Goal: Download file/media

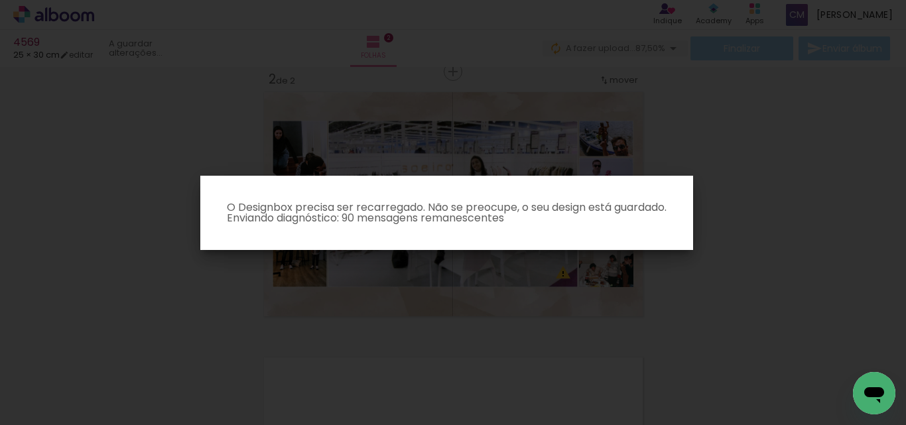
scroll to position [0, 395]
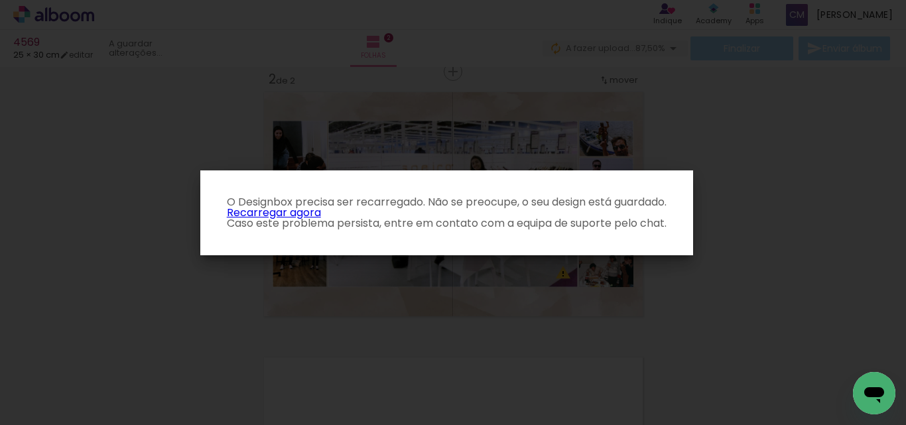
click at [292, 210] on link "Recarregar agora" at bounding box center [274, 212] width 94 height 15
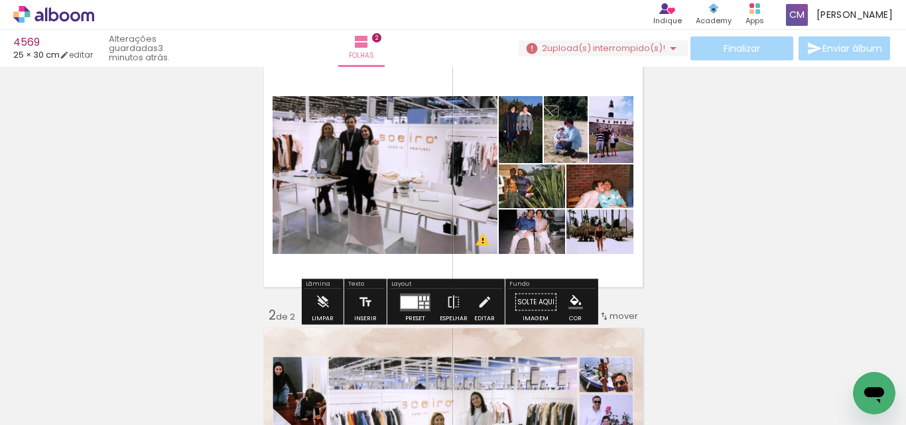
scroll to position [66, 0]
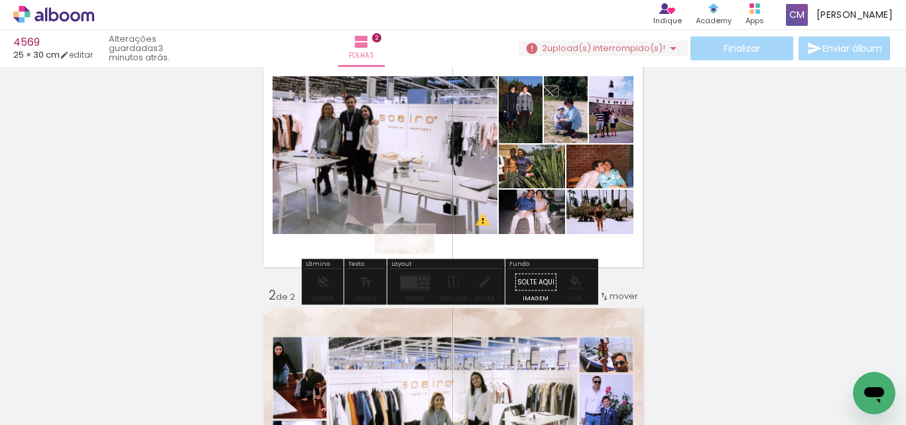
drag, startPoint x: 744, startPoint y: 375, endPoint x: 414, endPoint y: 265, distance: 347.6
click at [414, 265] on quentale-workspace at bounding box center [453, 212] width 906 height 425
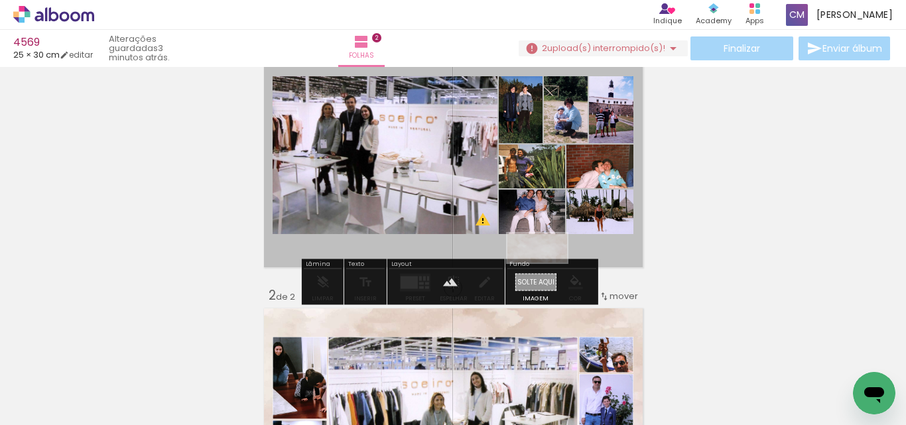
drag, startPoint x: 754, startPoint y: 391, endPoint x: 547, endPoint y: 273, distance: 238.2
click at [547, 273] on quentale-workspace at bounding box center [453, 212] width 906 height 425
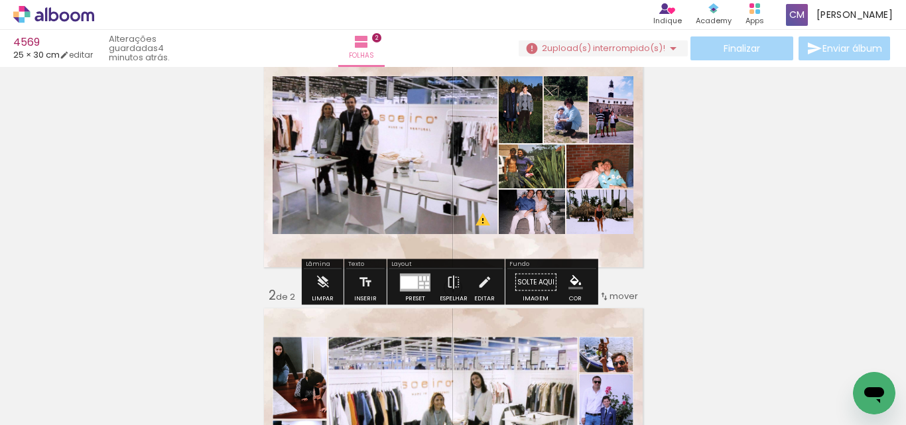
click at [599, 161] on paper-item at bounding box center [605, 162] width 24 height 9
click at [599, 213] on iron-icon "color picker" at bounding box center [606, 216] width 16 height 13
click at [611, 99] on paper-item "#ffffff" at bounding box center [607, 101] width 13 height 13
click at [601, 210] on paper-item at bounding box center [608, 210] width 24 height 9
click at [607, 265] on iron-icon "color picker" at bounding box center [609, 263] width 16 height 13
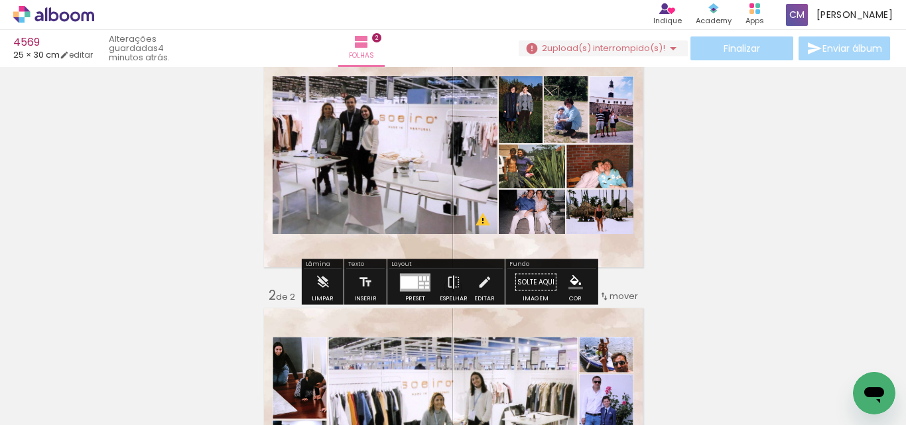
click at [605, 153] on paper-item "#ffffff" at bounding box center [611, 149] width 13 height 13
click at [605, 255] on paper-item at bounding box center [608, 255] width 24 height 9
click at [607, 312] on iron-icon "color picker" at bounding box center [609, 308] width 16 height 13
click at [611, 195] on paper-item "#ffffff" at bounding box center [611, 194] width 13 height 13
click at [555, 161] on paper-item at bounding box center [560, 162] width 24 height 9
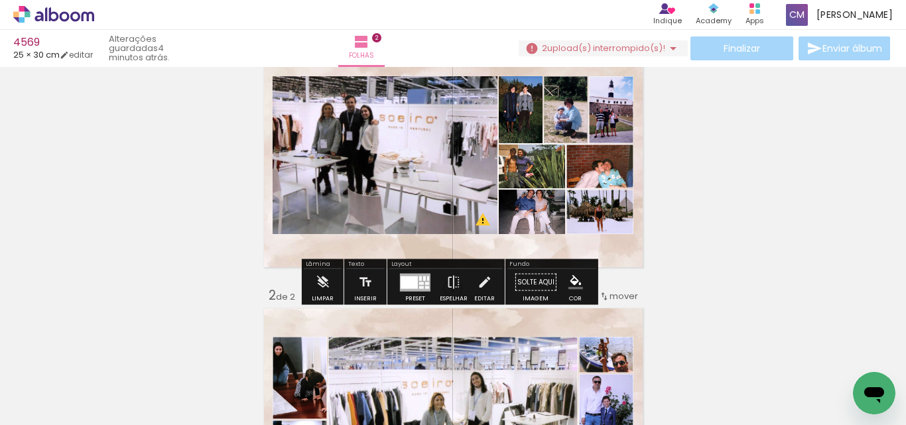
click at [553, 218] on iron-icon "color picker" at bounding box center [561, 216] width 16 height 13
click at [559, 101] on paper-item "#ffffff" at bounding box center [562, 101] width 13 height 13
click at [509, 158] on paper-item at bounding box center [515, 162] width 24 height 9
click at [513, 212] on iron-icon "color picker" at bounding box center [516, 216] width 16 height 13
click at [515, 103] on paper-item "#ffffff" at bounding box center [517, 101] width 13 height 13
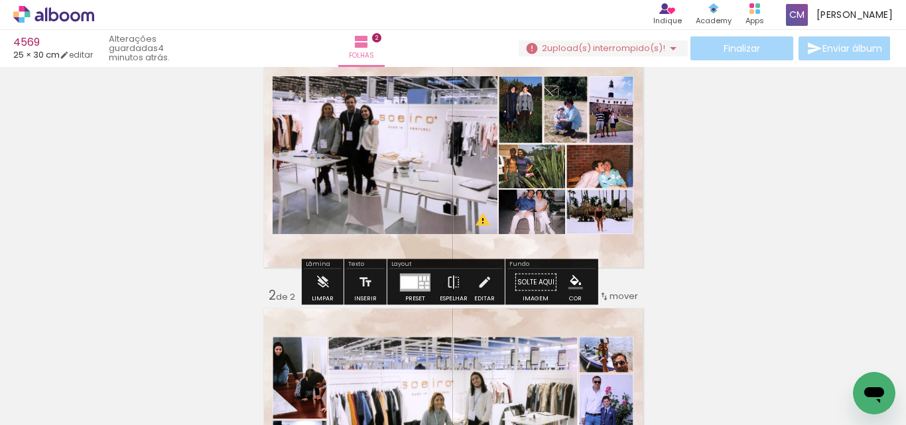
click at [533, 208] on paper-item at bounding box center [540, 210] width 24 height 9
click at [538, 261] on iron-icon "color picker" at bounding box center [542, 263] width 16 height 13
click at [546, 149] on paper-item "#ffffff" at bounding box center [543, 149] width 13 height 13
click at [537, 255] on paper-item at bounding box center [540, 255] width 24 height 9
click at [534, 311] on iron-icon "color picker" at bounding box center [542, 308] width 16 height 13
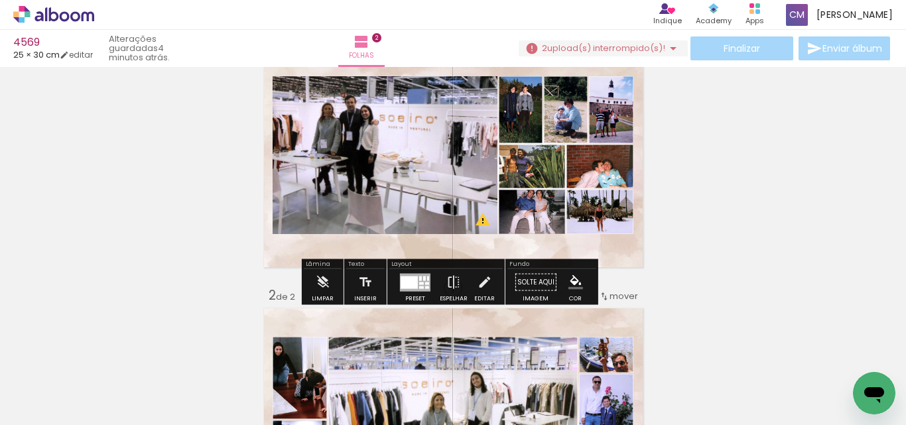
click at [540, 193] on paper-item "#ffffff" at bounding box center [543, 194] width 13 height 13
click at [403, 120] on paper-item at bounding box center [407, 121] width 24 height 9
click at [403, 176] on iron-icon "color picker" at bounding box center [408, 174] width 16 height 13
click at [406, 68] on paper-item "#f5f5f5" at bounding box center [410, 73] width 13 height 13
click at [600, 50] on span "upload(s) interrompido(s)!" at bounding box center [606, 48] width 118 height 13
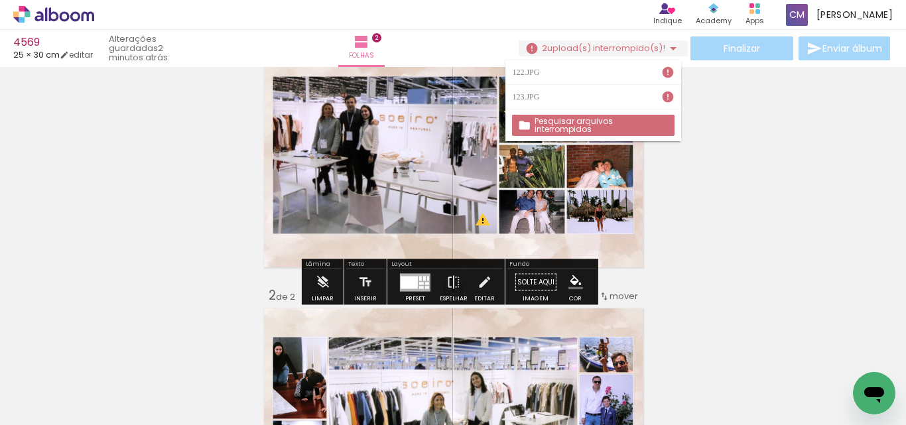
click at [0, 0] on slot "Pesquisar arquivos interrompidos" at bounding box center [0, 0] width 0 height 0
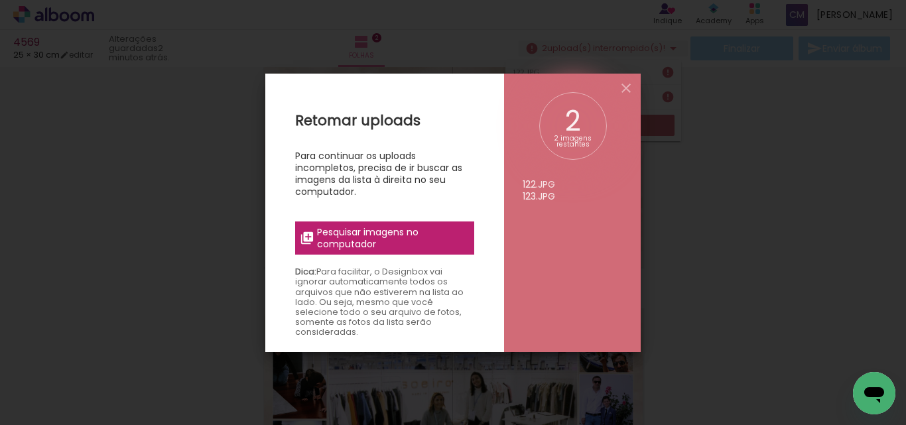
click at [391, 238] on span "Pesquisar imagens no computador" at bounding box center [391, 238] width 149 height 24
click at [0, 0] on input "file" at bounding box center [0, 0] width 0 height 0
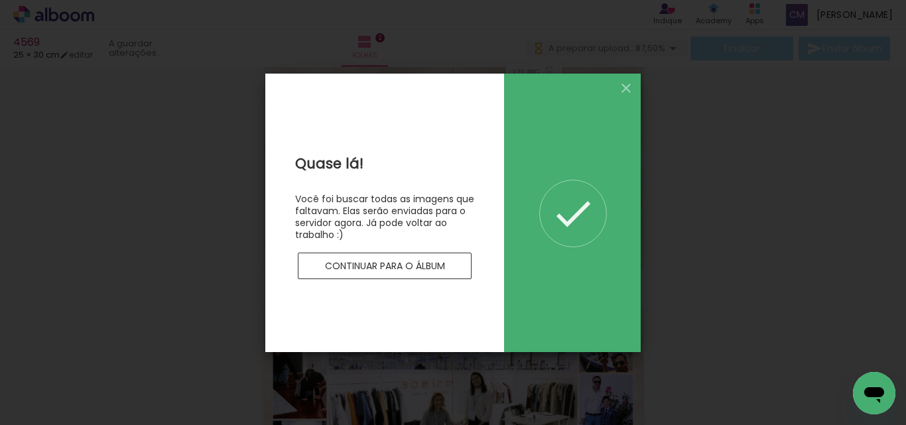
click at [574, 208] on iron-icon at bounding box center [573, 213] width 46 height 46
click at [625, 87] on iron-icon at bounding box center [626, 88] width 16 height 16
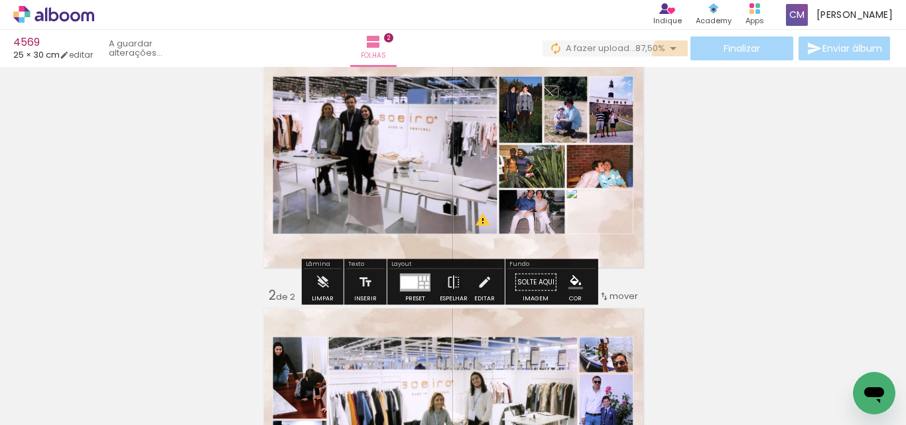
click at [671, 53] on iron-icon at bounding box center [673, 48] width 16 height 16
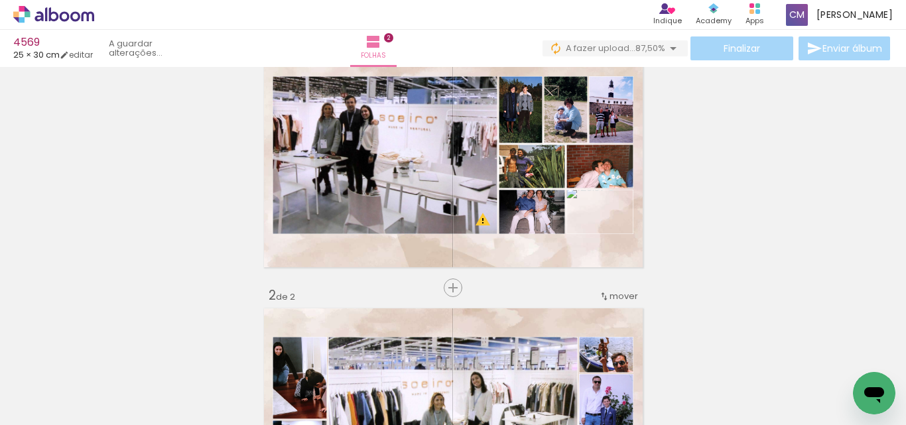
click at [671, 47] on iron-icon at bounding box center [673, 48] width 16 height 16
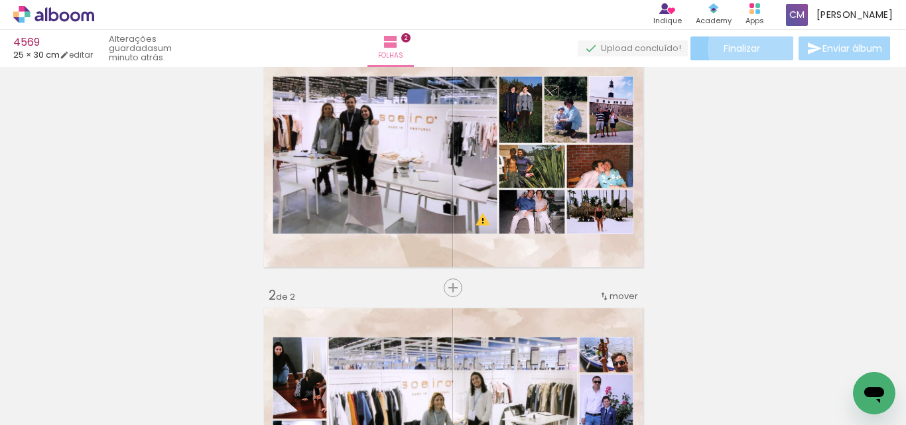
click at [749, 48] on span "Finalizar" at bounding box center [741, 48] width 36 height 9
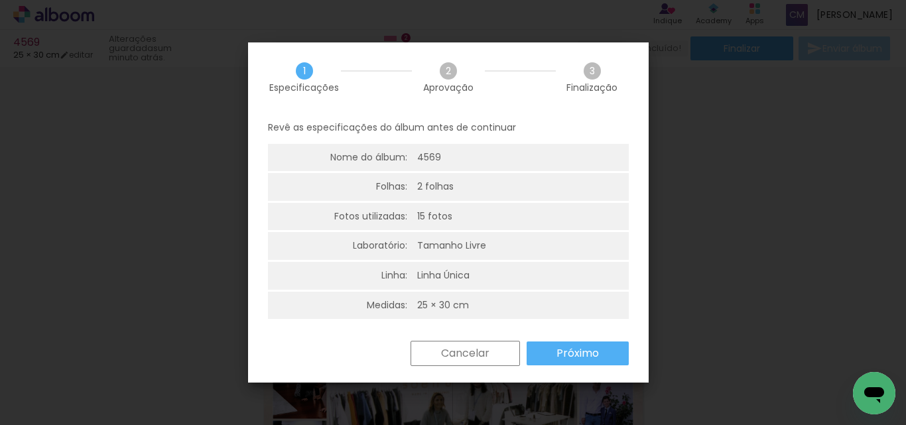
click at [0, 0] on slot "Cancelar" at bounding box center [0, 0] width 0 height 0
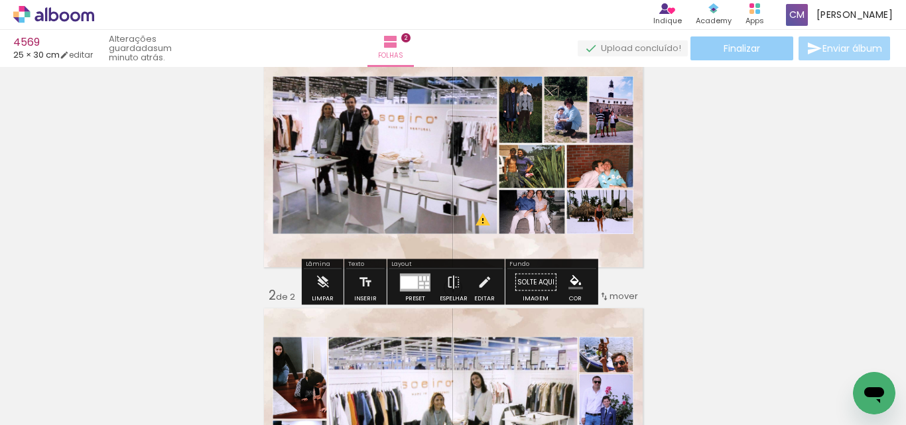
click at [750, 53] on span "Finalizar" at bounding box center [741, 48] width 36 height 9
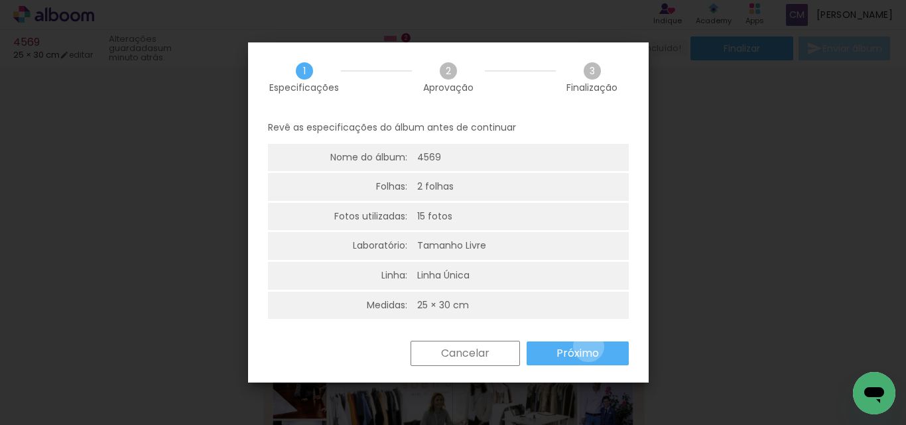
click at [0, 0] on slot "Próximo" at bounding box center [0, 0] width 0 height 0
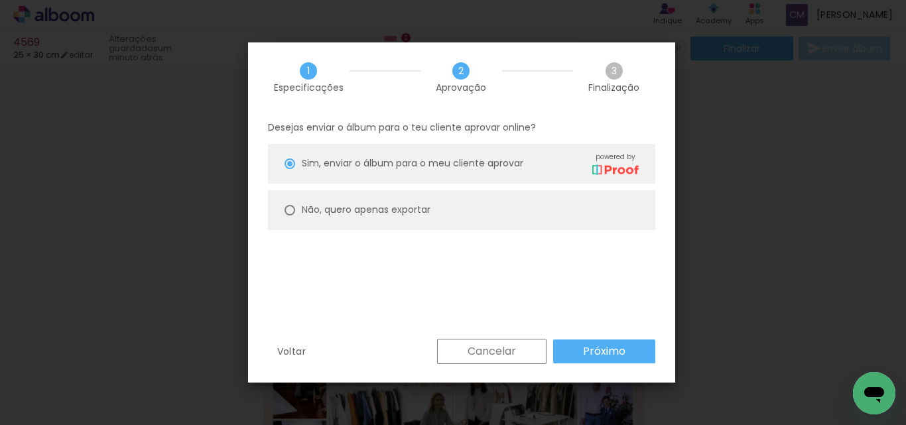
click at [0, 0] on slot "Não, quero apenas exportar" at bounding box center [0, 0] width 0 height 0
type paper-radio-button "on"
click at [0, 0] on slot "Próximo" at bounding box center [0, 0] width 0 height 0
type input "Alta, 300 DPI"
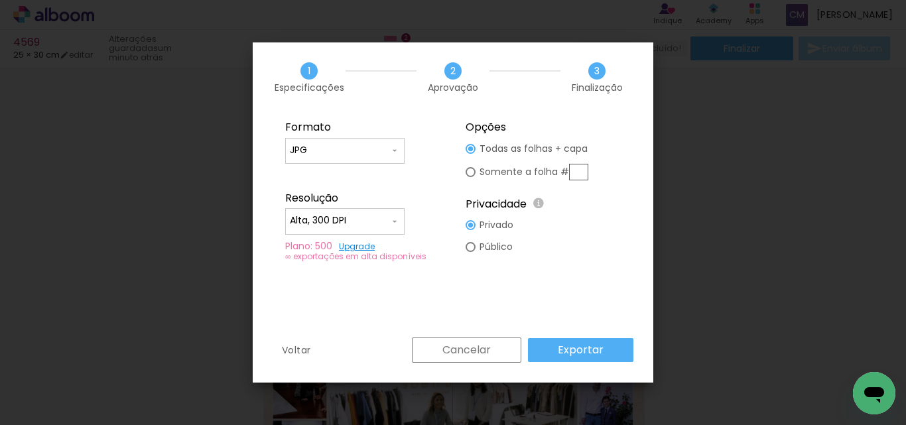
click at [579, 170] on input "text" at bounding box center [578, 172] width 19 height 17
type paper-radio-button "on"
type input "1"
click at [0, 0] on slot "Exportar" at bounding box center [0, 0] width 0 height 0
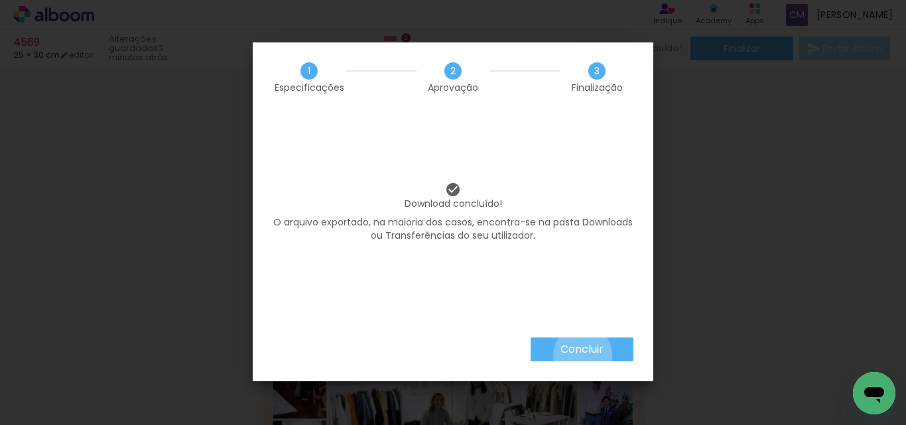
click at [0, 0] on slot "Concluir" at bounding box center [0, 0] width 0 height 0
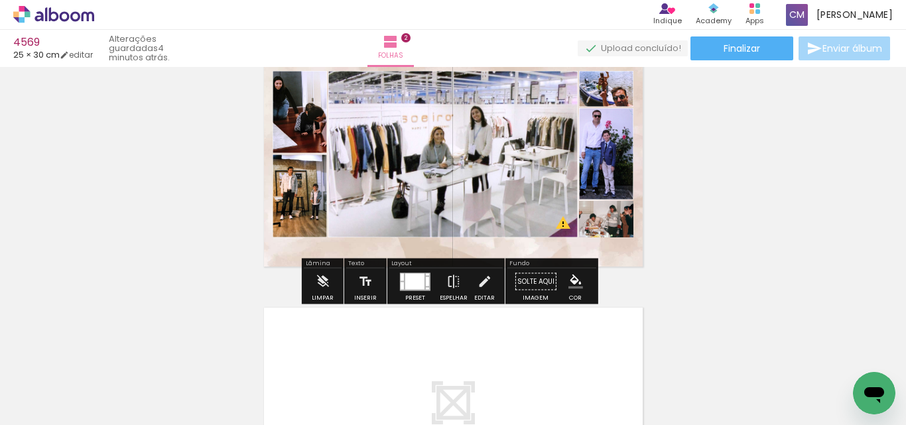
scroll to position [332, 0]
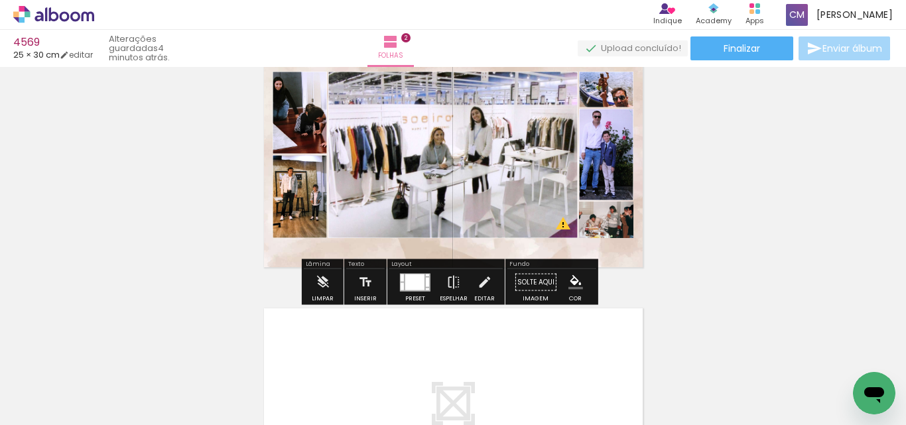
click at [611, 265] on paper-item at bounding box center [621, 267] width 24 height 9
click at [620, 326] on iron-icon "color picker" at bounding box center [622, 320] width 16 height 13
click at [627, 202] on paper-item "#ffffff" at bounding box center [623, 206] width 13 height 13
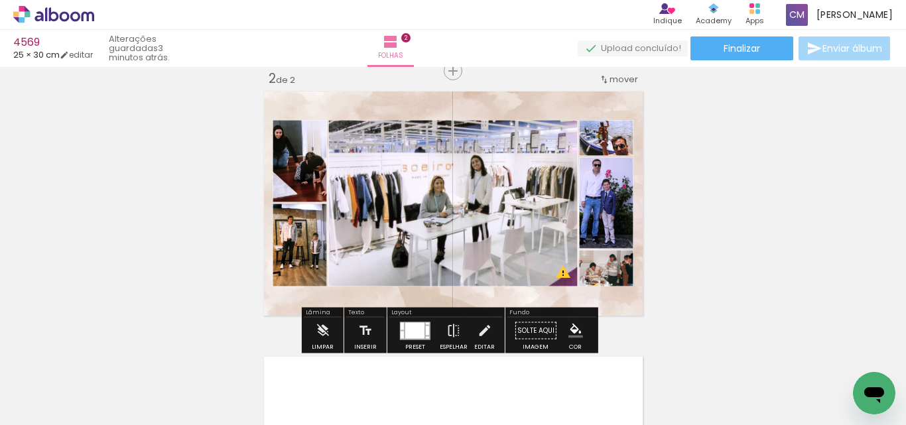
scroll to position [265, 0]
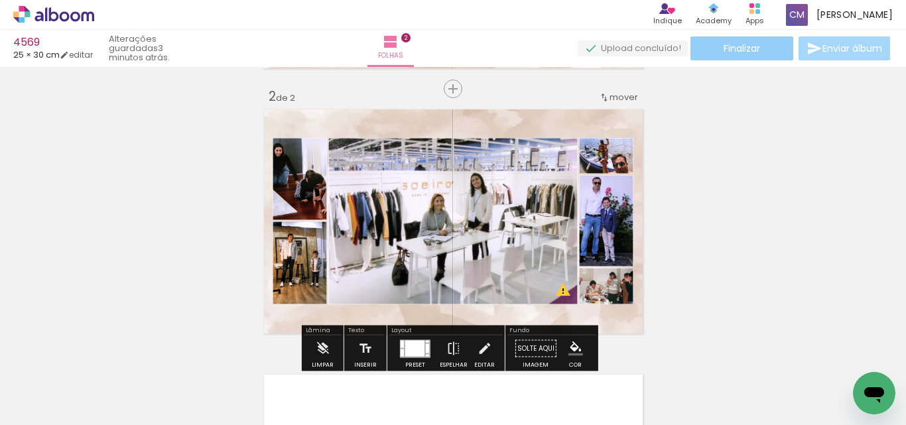
click at [769, 46] on paper-button "Finalizar" at bounding box center [741, 48] width 103 height 24
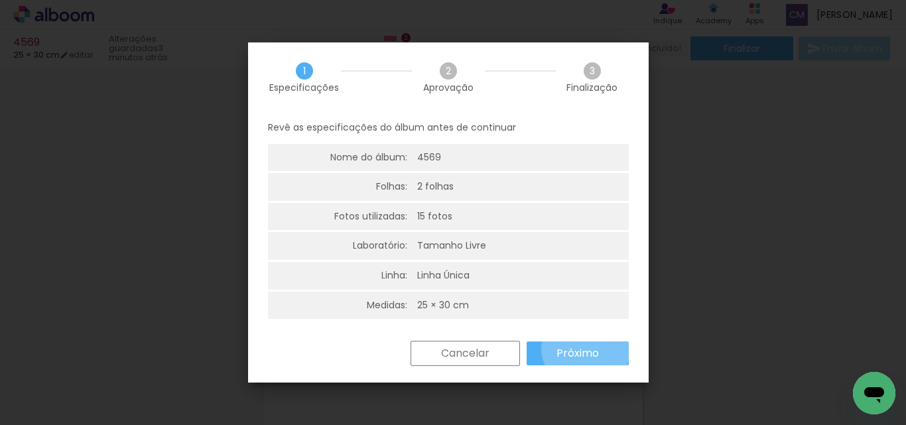
click at [0, 0] on slot "Próximo" at bounding box center [0, 0] width 0 height 0
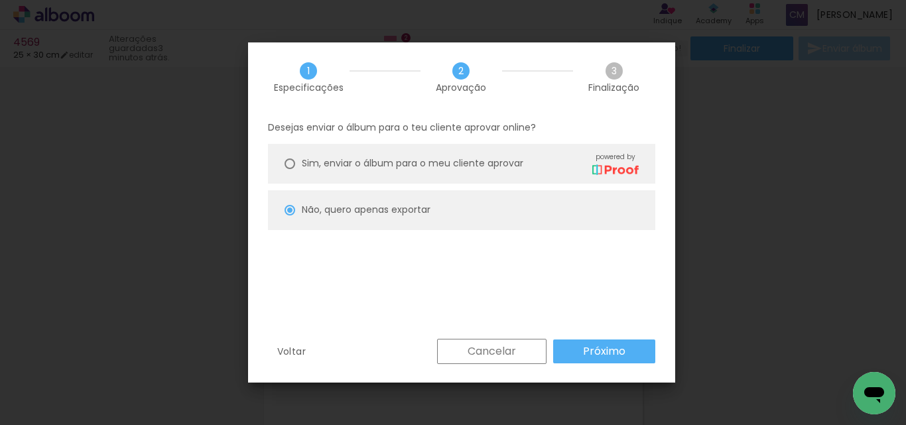
click at [0, 0] on slot "Próximo" at bounding box center [0, 0] width 0 height 0
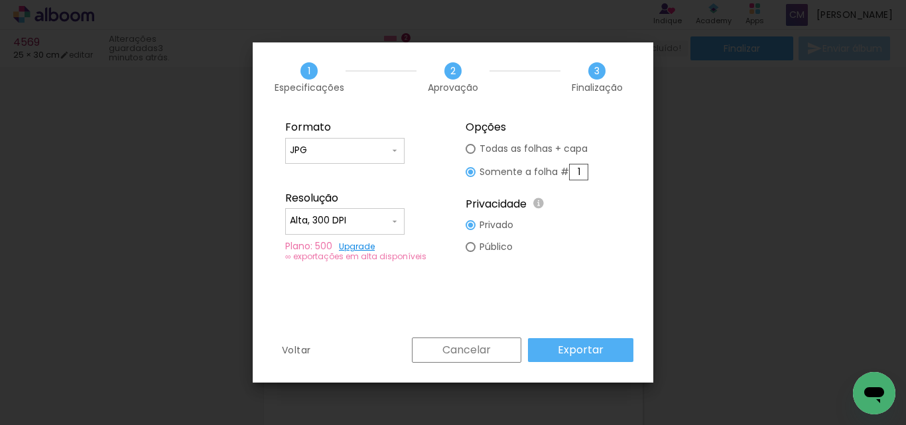
type input "Alta, 300 DPI"
drag, startPoint x: 581, startPoint y: 170, endPoint x: 449, endPoint y: 151, distance: 133.3
click at [450, 151] on div "Formato JPG PDF Resolução Alta, 300 DPI Baixa Plano: 500 Upgrade ∞ exportações …" at bounding box center [453, 191] width 361 height 158
type input "2"
click at [0, 0] on slot "Exportar" at bounding box center [0, 0] width 0 height 0
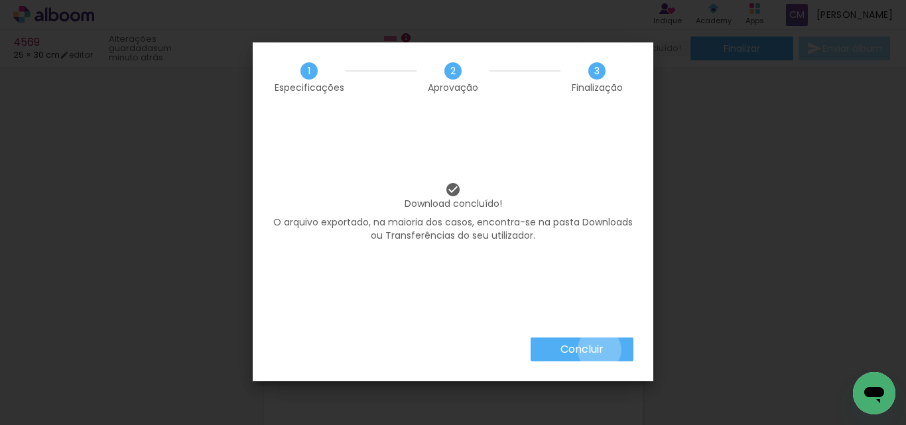
drag, startPoint x: 598, startPoint y: 349, endPoint x: 603, endPoint y: 344, distance: 7.5
click at [0, 0] on slot "Concluir" at bounding box center [0, 0] width 0 height 0
